Goal: Task Accomplishment & Management: Use online tool/utility

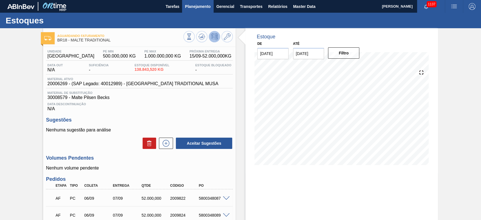
click at [185, 8] on span "Planejamento" at bounding box center [198, 6] width 26 height 7
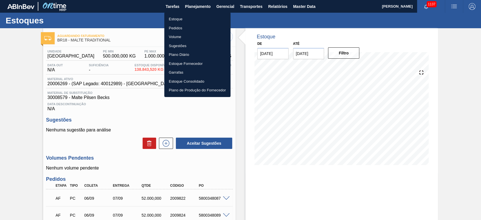
click at [176, 19] on li "Estoque" at bounding box center [197, 19] width 66 height 9
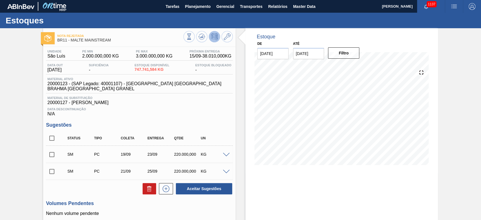
scroll to position [75, 0]
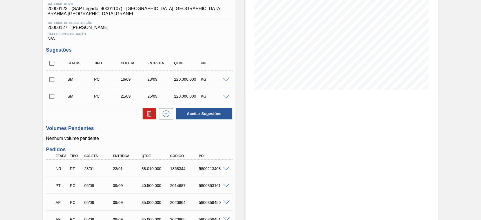
click at [53, 76] on input "checkbox" at bounding box center [52, 80] width 12 height 12
checkbox input "true"
click at [225, 78] on span at bounding box center [226, 80] width 7 height 4
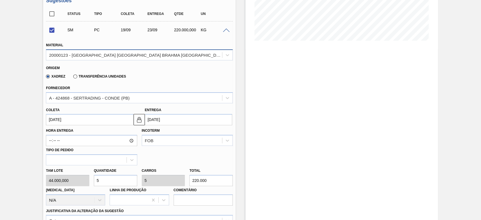
scroll to position [113, 0]
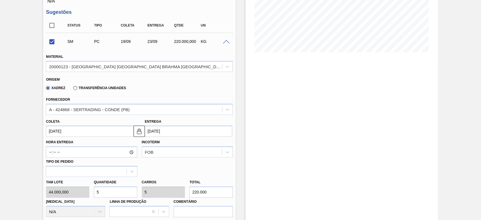
click at [227, 40] on span at bounding box center [226, 42] width 7 height 4
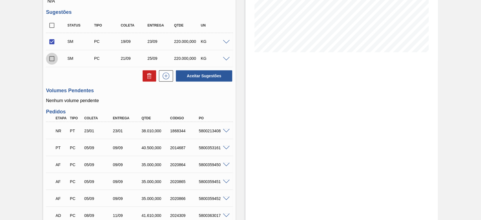
click at [47, 56] on input "checkbox" at bounding box center [52, 59] width 12 height 12
checkbox input "true"
click at [226, 57] on span at bounding box center [226, 59] width 7 height 4
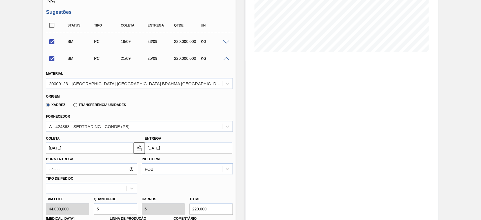
click at [227, 57] on div "SM PC 21/09 25/09 220.000,000 KG" at bounding box center [139, 58] width 187 height 14
click at [227, 57] on span at bounding box center [226, 59] width 7 height 4
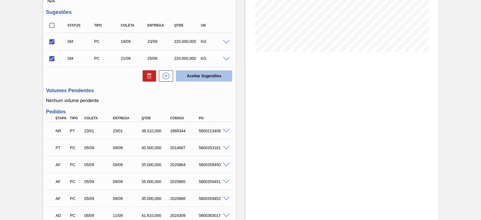
click at [208, 71] on button "Aceitar Sugestões" at bounding box center [204, 75] width 56 height 11
checkbox input "false"
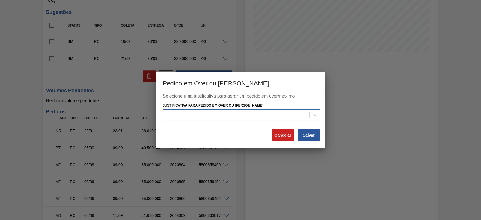
drag, startPoint x: 183, startPoint y: 109, endPoint x: 171, endPoint y: 118, distance: 14.6
click at [183, 109] on div at bounding box center [241, 114] width 157 height 11
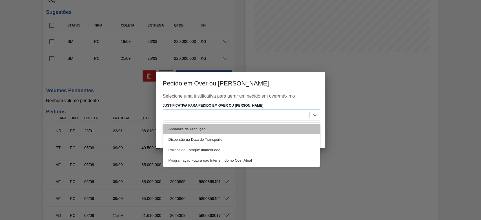
click at [175, 128] on div "Anomalia de Produção" at bounding box center [241, 129] width 157 height 10
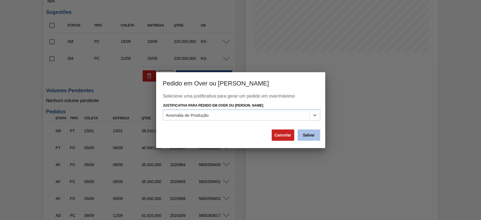
click at [304, 134] on button "Salvar" at bounding box center [309, 134] width 23 height 11
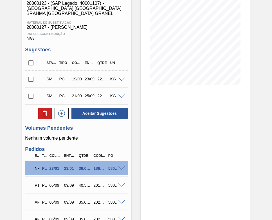
scroll to position [5, 0]
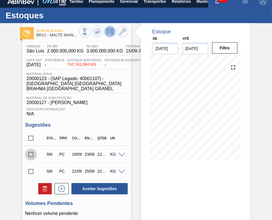
click at [31, 150] on input "checkbox" at bounding box center [31, 154] width 12 height 12
checkbox input "true"
click at [31, 169] on input "checkbox" at bounding box center [31, 171] width 12 height 12
checkbox input "true"
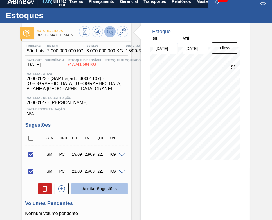
click at [107, 183] on button "Aceitar Sugestões" at bounding box center [100, 188] width 56 height 11
checkbox input "false"
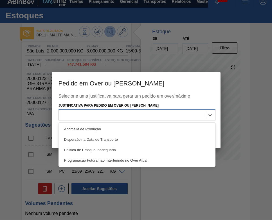
click at [79, 113] on div at bounding box center [132, 115] width 146 height 8
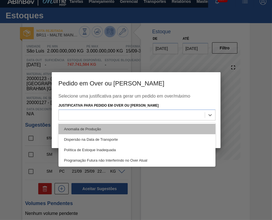
click at [75, 129] on div "Anomalia de Produção" at bounding box center [137, 129] width 157 height 10
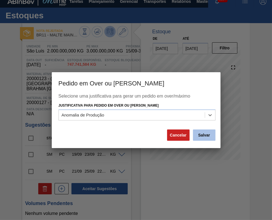
click at [210, 134] on button "Salvar" at bounding box center [204, 134] width 23 height 11
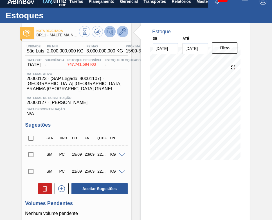
click at [125, 31] on icon at bounding box center [122, 31] width 7 height 7
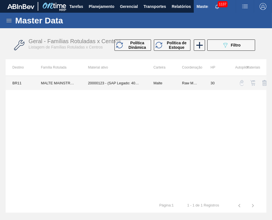
click at [108, 85] on td "20000123 - (SAP Legado: 40001107) - MALTA URUGUAY BRAHMA BRASIL GRANEL" at bounding box center [114, 83] width 66 height 14
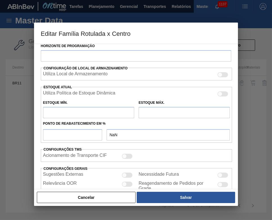
type input "Malte"
type input "MALTE MAINSTREAM"
type input "BR11 - São Luís"
type input "0"
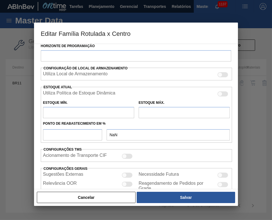
checkbox input "false"
type input "30"
type input "2.000.000"
type input "3.000.000"
type input "100"
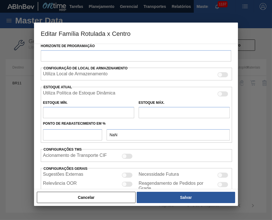
type input "3.000.000,000"
checkbox input "true"
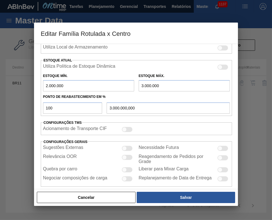
scroll to position [169, 0]
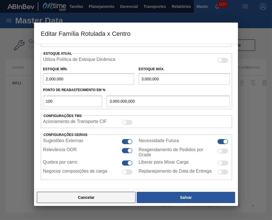
click at [89, 196] on button "Cancelar" at bounding box center [86, 197] width 99 height 11
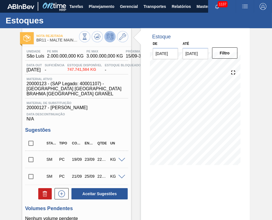
click at [31, 156] on input "checkbox" at bounding box center [31, 160] width 12 height 12
checkbox input "true"
click at [31, 172] on input "checkbox" at bounding box center [31, 176] width 12 height 12
checkbox input "true"
click at [121, 158] on span at bounding box center [122, 160] width 7 height 4
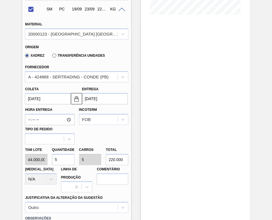
scroll to position [75, 0]
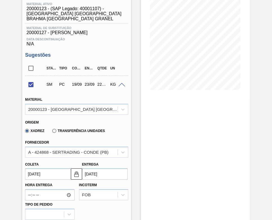
click at [123, 83] on span at bounding box center [122, 85] width 7 height 4
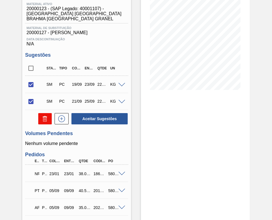
click at [42, 115] on icon at bounding box center [45, 118] width 7 height 7
checkbox input "false"
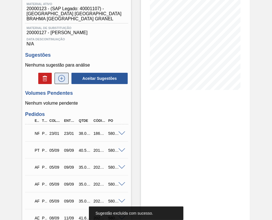
click at [60, 76] on icon at bounding box center [61, 78] width 9 height 7
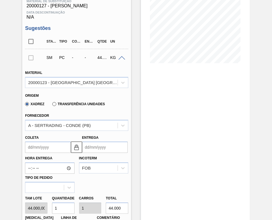
scroll to position [113, 0]
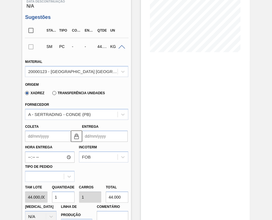
drag, startPoint x: 52, startPoint y: 194, endPoint x: 14, endPoint y: 195, distance: 38.9
type input "5"
type input "220.000"
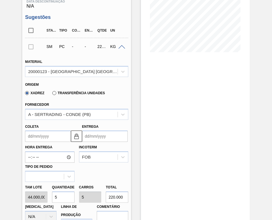
type input "5"
click at [29, 131] on input "Coleta" at bounding box center [48, 135] width 46 height 11
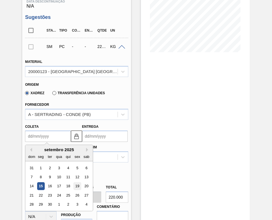
click at [79, 182] on div "19" at bounding box center [78, 186] width 8 height 8
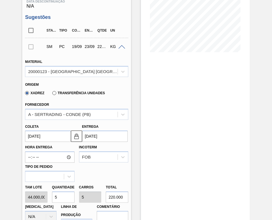
type input "19/09/2025"
type input "23/09/2025"
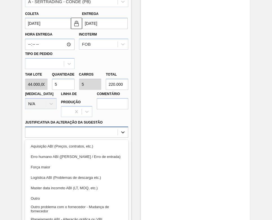
scroll to position [228, 0]
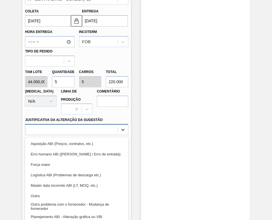
click at [124, 128] on icon at bounding box center [123, 130] width 6 height 6
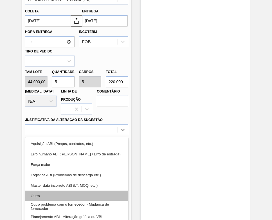
click at [42, 190] on div "Outro" at bounding box center [76, 195] width 103 height 10
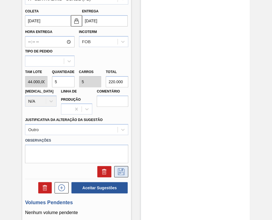
click at [119, 169] on icon at bounding box center [121, 171] width 9 height 7
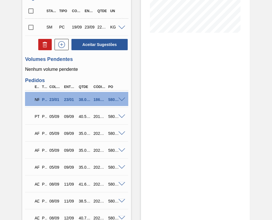
scroll to position [78, 0]
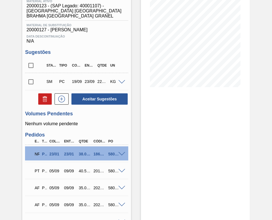
click at [32, 77] on input "checkbox" at bounding box center [31, 82] width 12 height 12
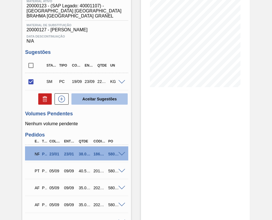
click at [103, 94] on button "Aceitar Sugestões" at bounding box center [100, 98] width 56 height 11
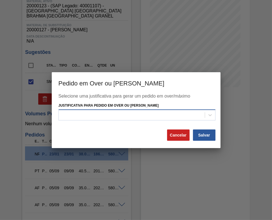
click at [88, 118] on div at bounding box center [132, 115] width 146 height 8
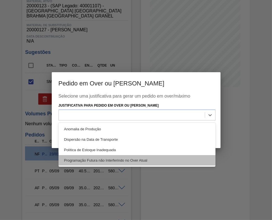
click at [86, 159] on div "Programação Futura não Interferindo no Over Atual" at bounding box center [137, 160] width 157 height 10
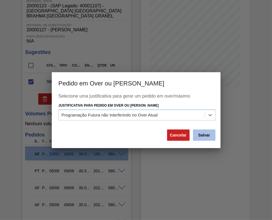
click at [209, 134] on button "Salvar" at bounding box center [204, 134] width 23 height 11
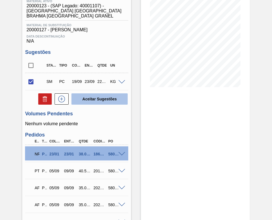
click at [105, 94] on button "Aceitar Sugestões" at bounding box center [100, 98] width 56 height 11
checkbox input "false"
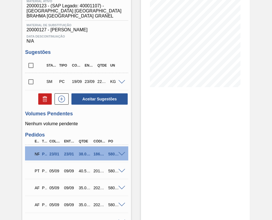
click at [35, 81] on input "checkbox" at bounding box center [31, 82] width 12 height 12
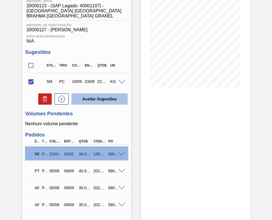
click at [107, 94] on button "Aceitar Sugestões" at bounding box center [100, 98] width 56 height 11
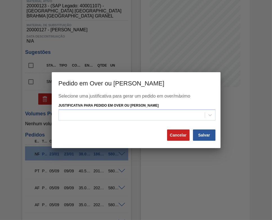
drag, startPoint x: 114, startPoint y: 114, endPoint x: 109, endPoint y: 122, distance: 9.6
click at [114, 114] on div at bounding box center [132, 115] width 146 height 8
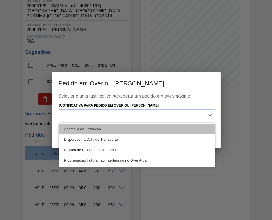
click at [91, 130] on div "Anomalia de Produção" at bounding box center [137, 129] width 157 height 10
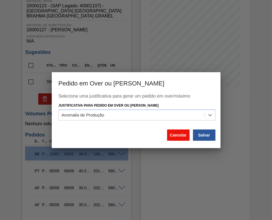
click at [172, 135] on button "Cancelar" at bounding box center [178, 134] width 23 height 11
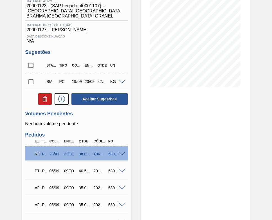
click at [32, 77] on input "checkbox" at bounding box center [31, 82] width 12 height 12
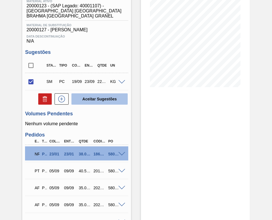
click at [101, 97] on button "Aceitar Sugestões" at bounding box center [100, 98] width 56 height 11
checkbox input "false"
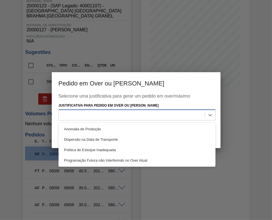
click at [123, 111] on div at bounding box center [132, 115] width 146 height 8
drag, startPoint x: 90, startPoint y: 162, endPoint x: 122, endPoint y: 153, distance: 33.1
click at [93, 161] on div "Programação Futura não Interferindo no Over Atual" at bounding box center [137, 160] width 157 height 10
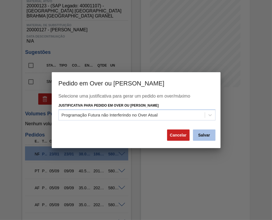
click at [213, 134] on button "Salvar" at bounding box center [204, 134] width 23 height 11
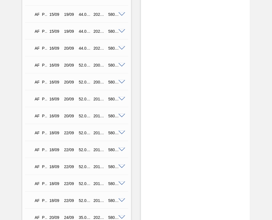
scroll to position [924, 0]
